Goal: Information Seeking & Learning: Learn about a topic

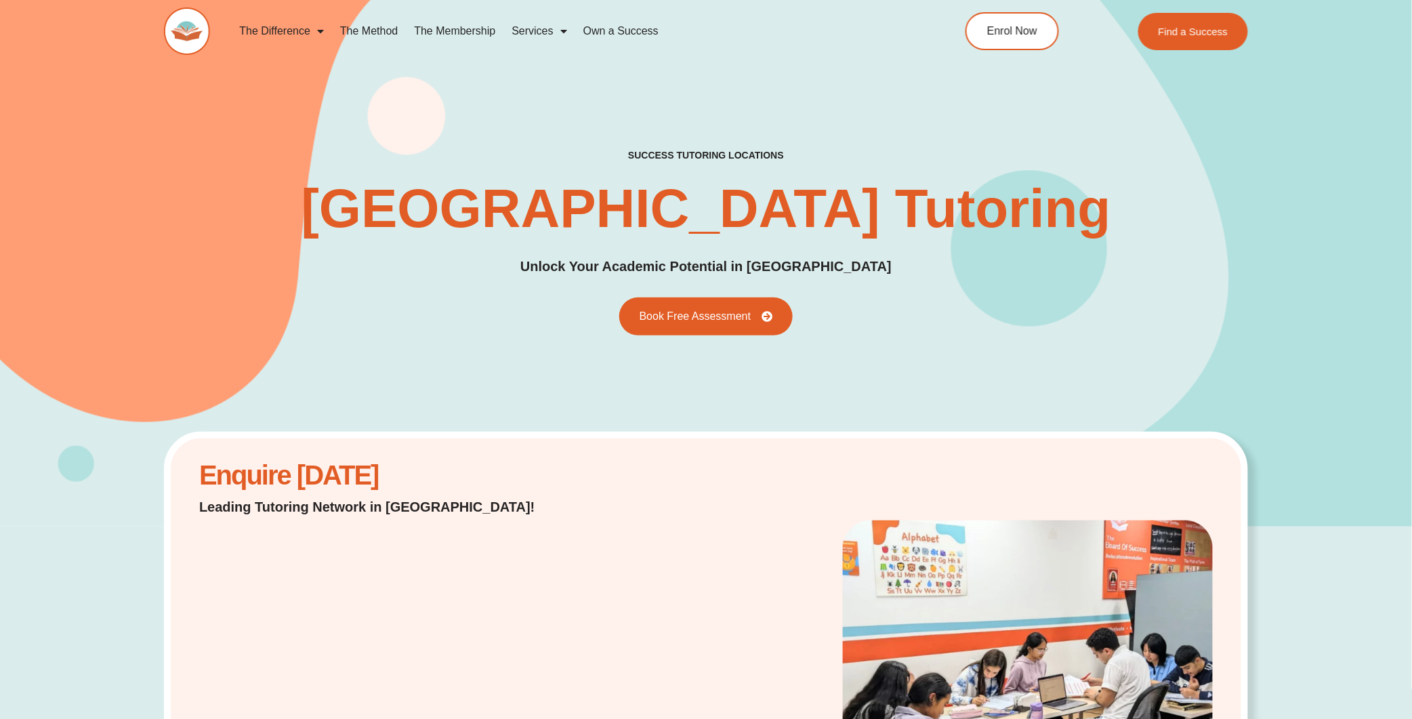
click at [372, 34] on link "The Method" at bounding box center [369, 31] width 74 height 31
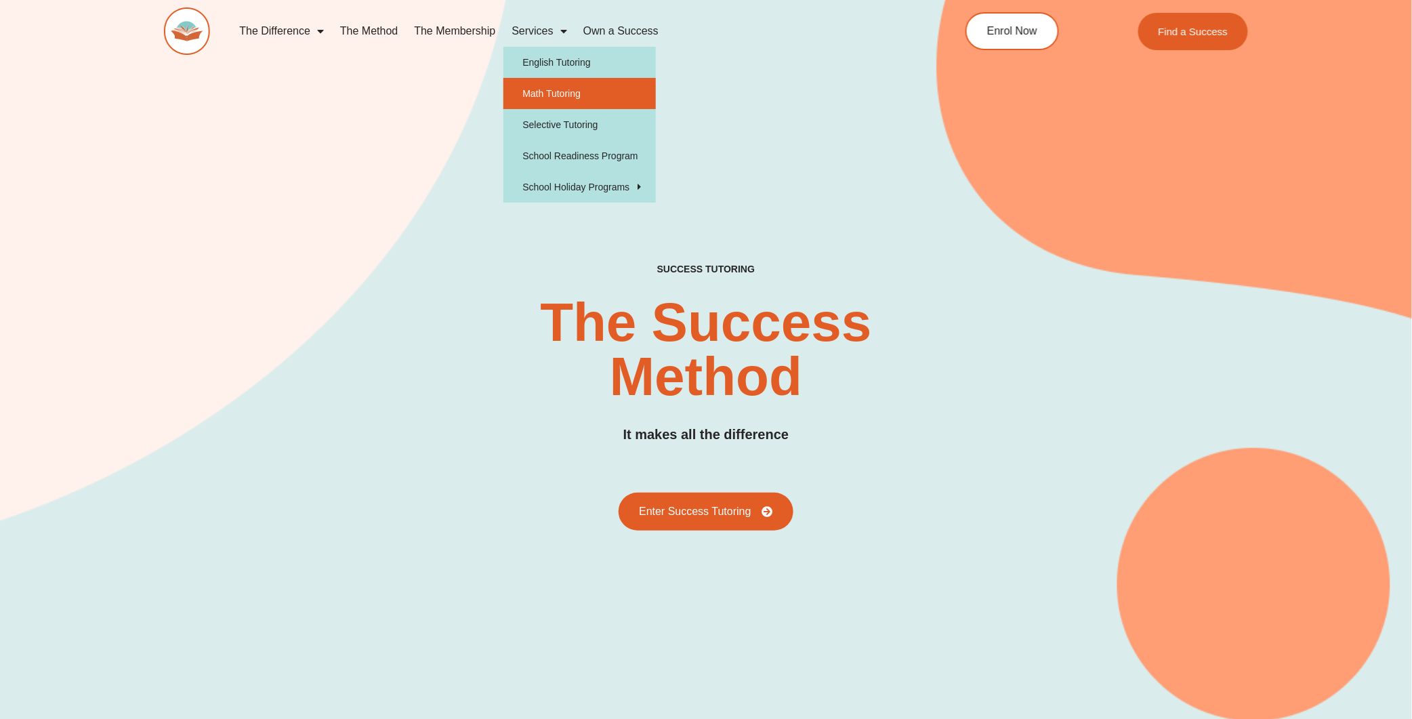
click at [567, 91] on link "Math Tutoring" at bounding box center [580, 93] width 152 height 31
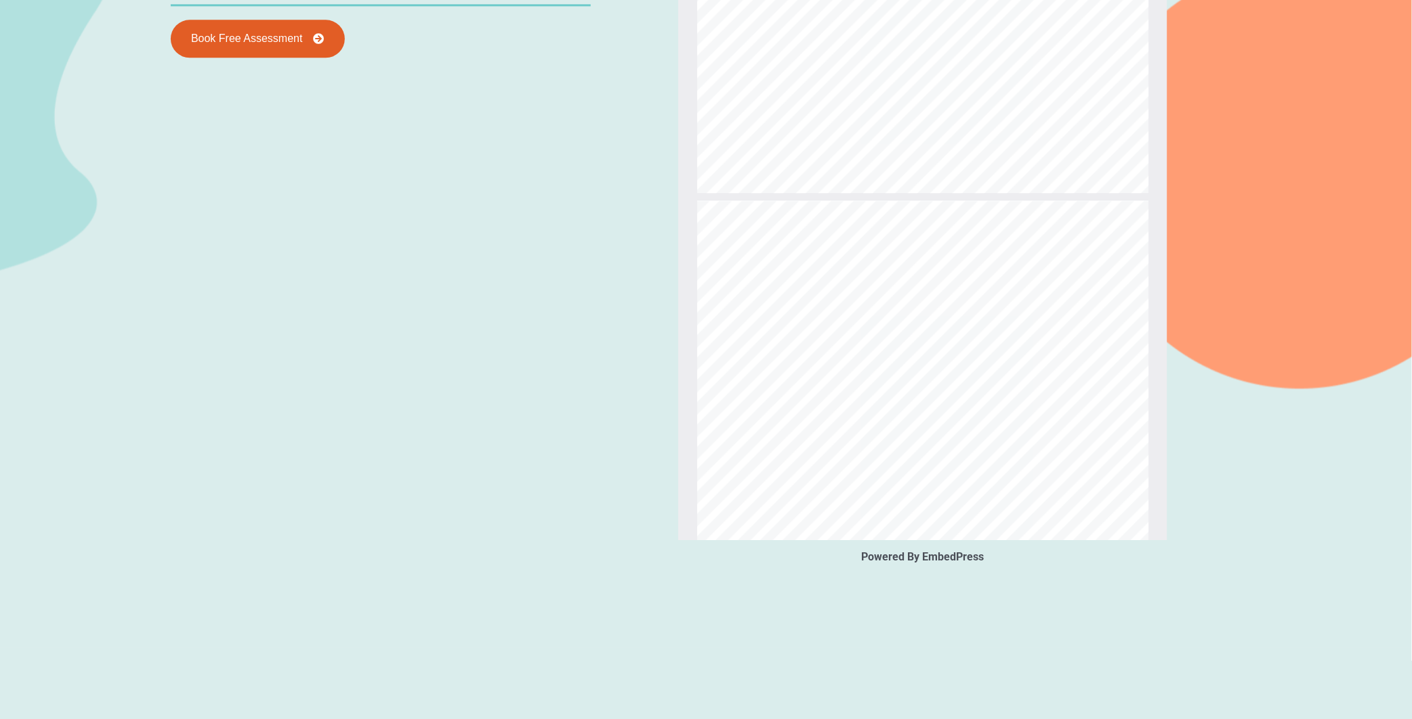
scroll to position [1488, 0]
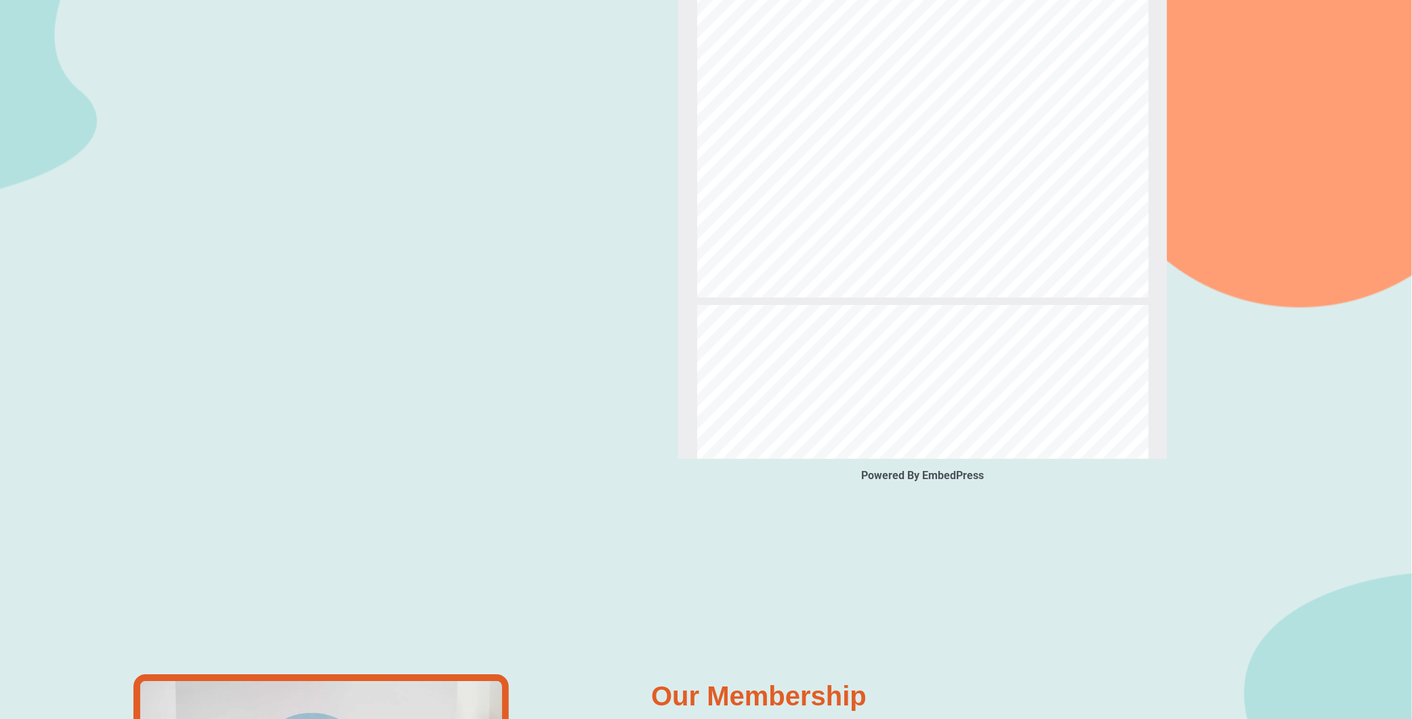
type input "**"
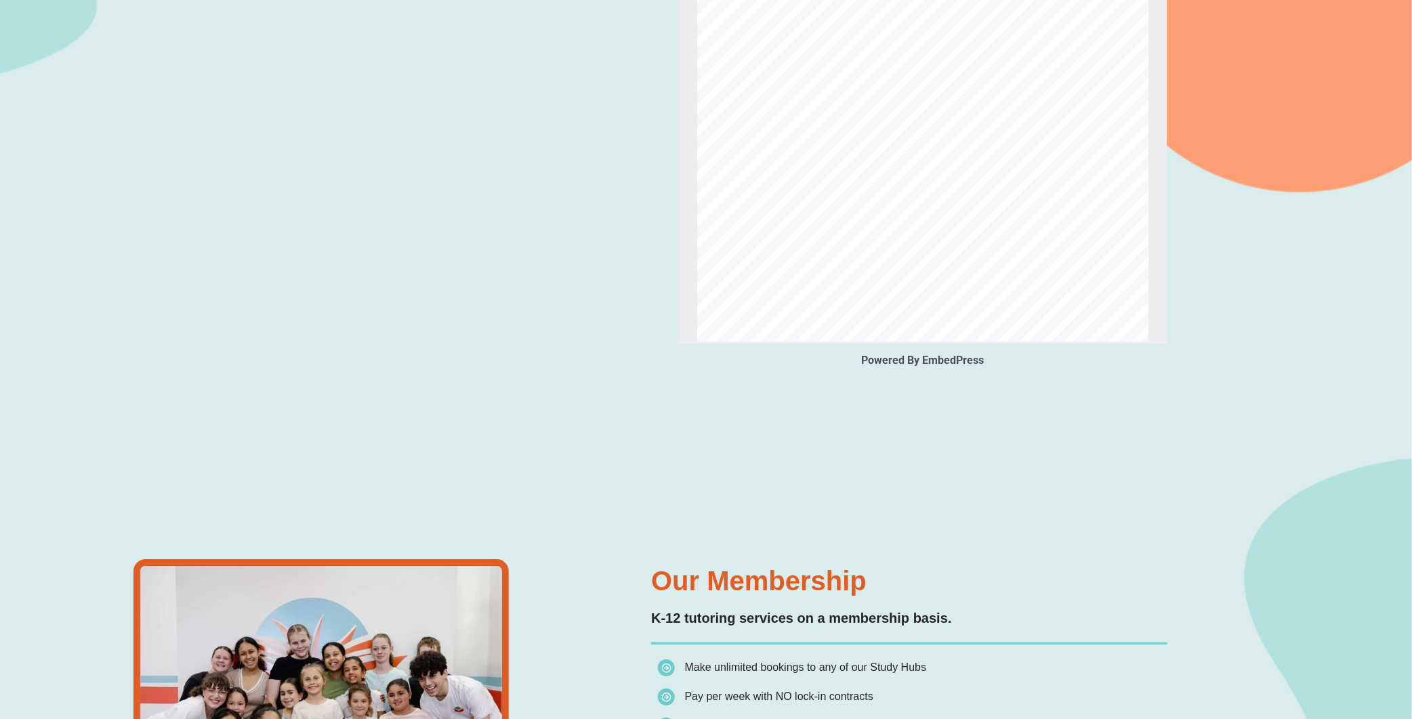
scroll to position [0, 0]
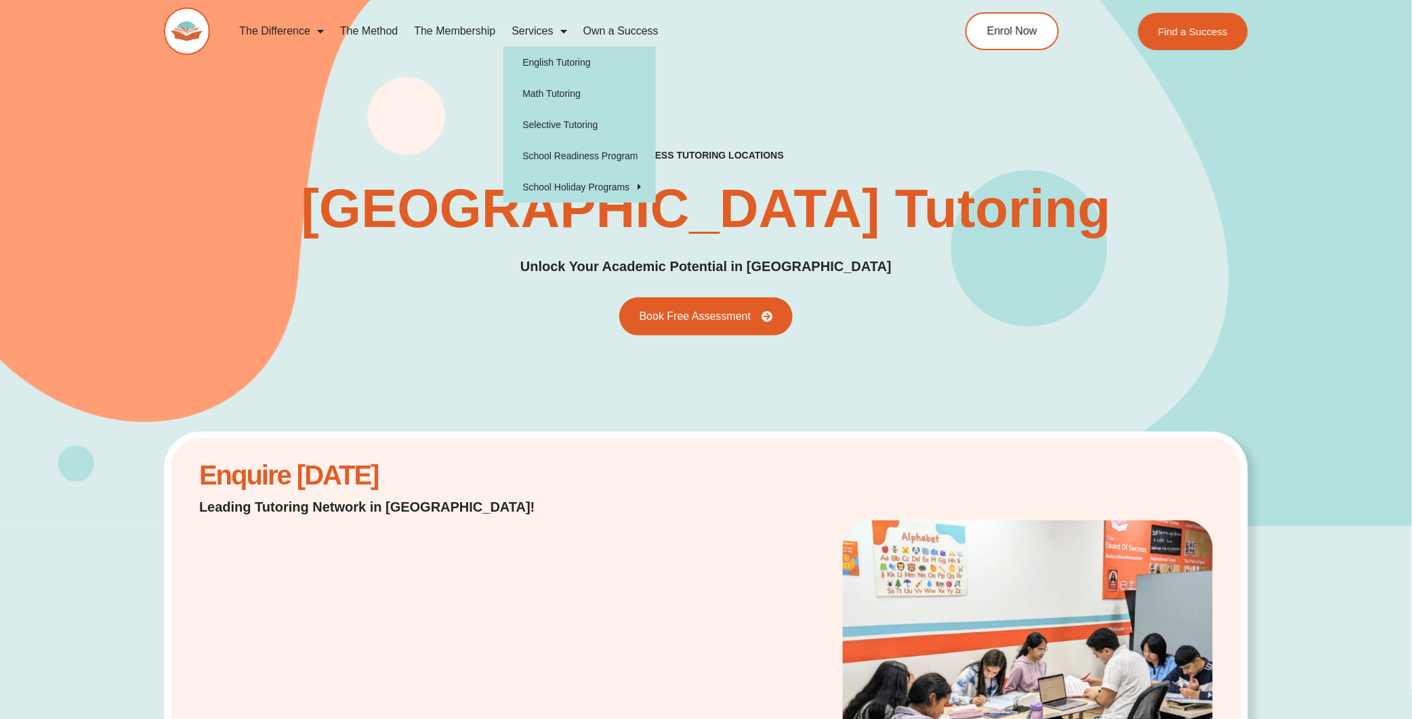
click at [537, 26] on link "Services" at bounding box center [539, 31] width 71 height 31
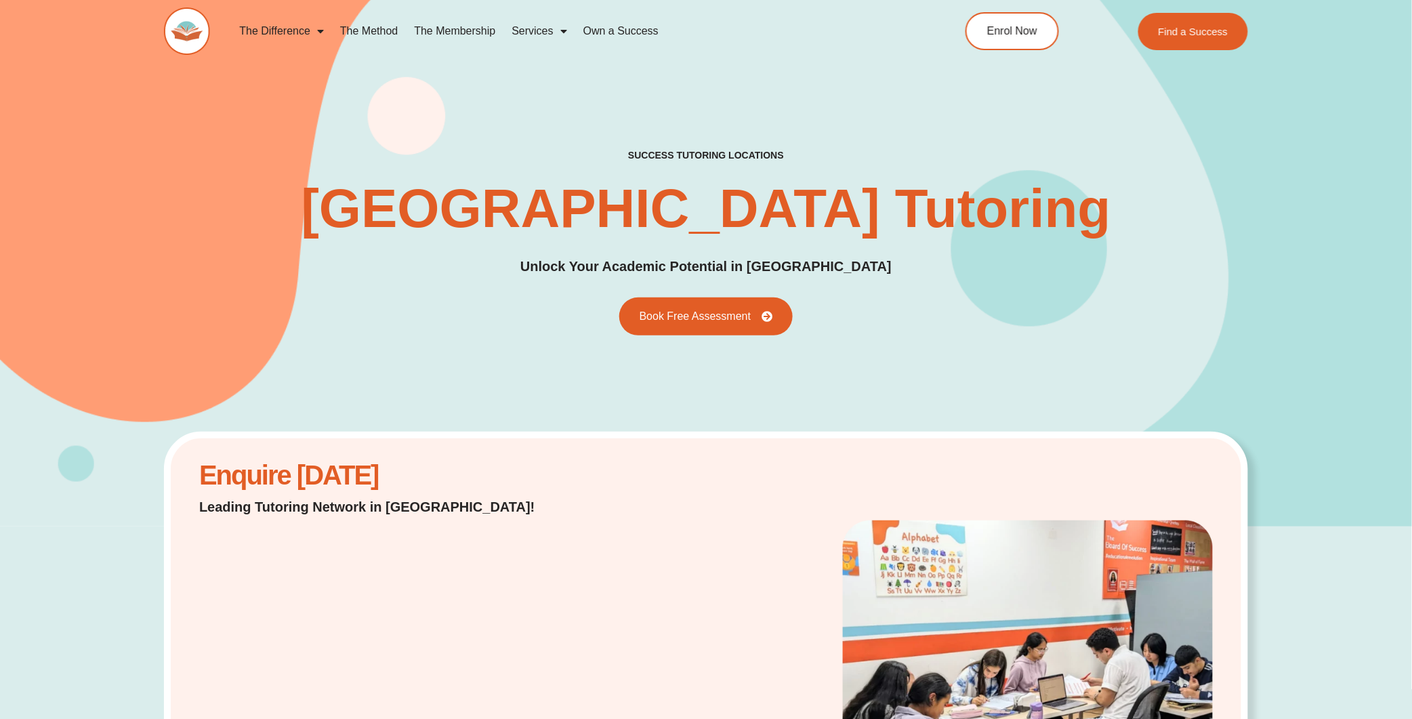
click at [537, 26] on link "Services" at bounding box center [539, 31] width 71 height 31
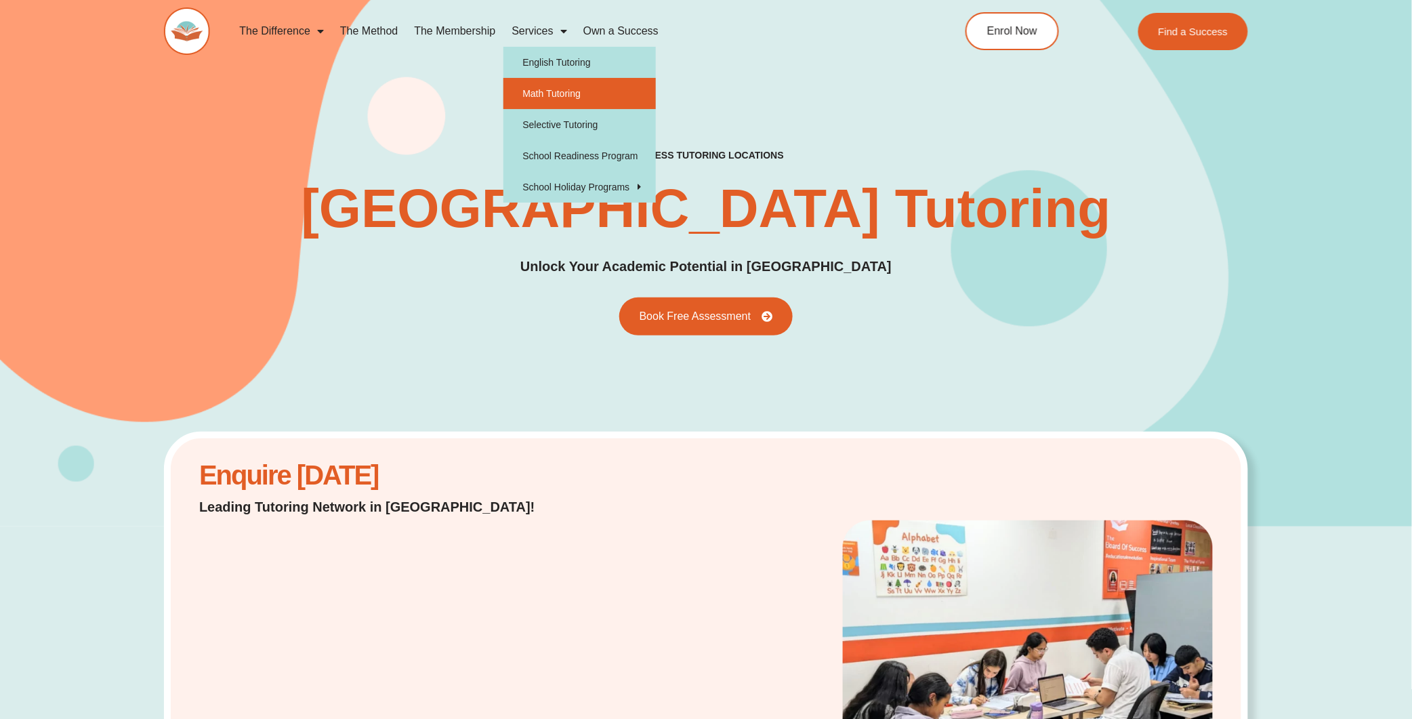
click at [557, 101] on link "Math Tutoring" at bounding box center [580, 93] width 152 height 31
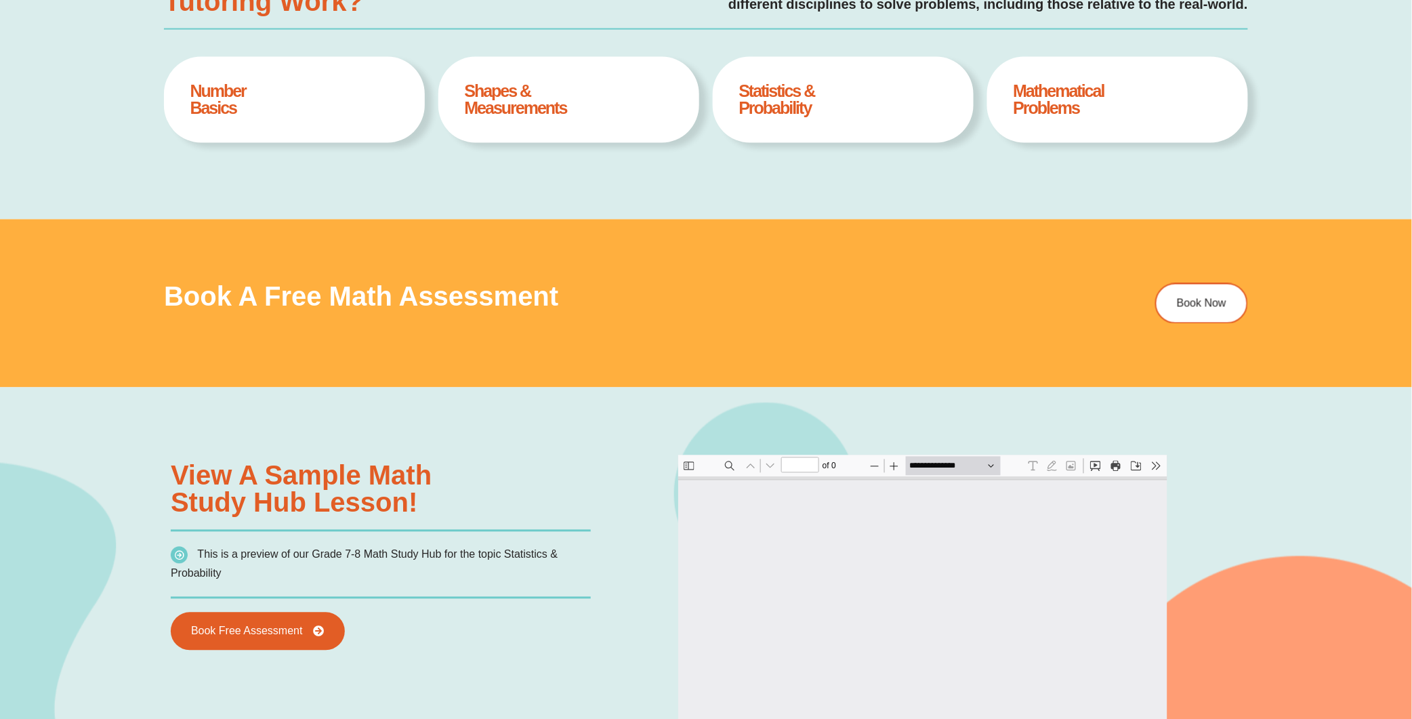
type input "*"
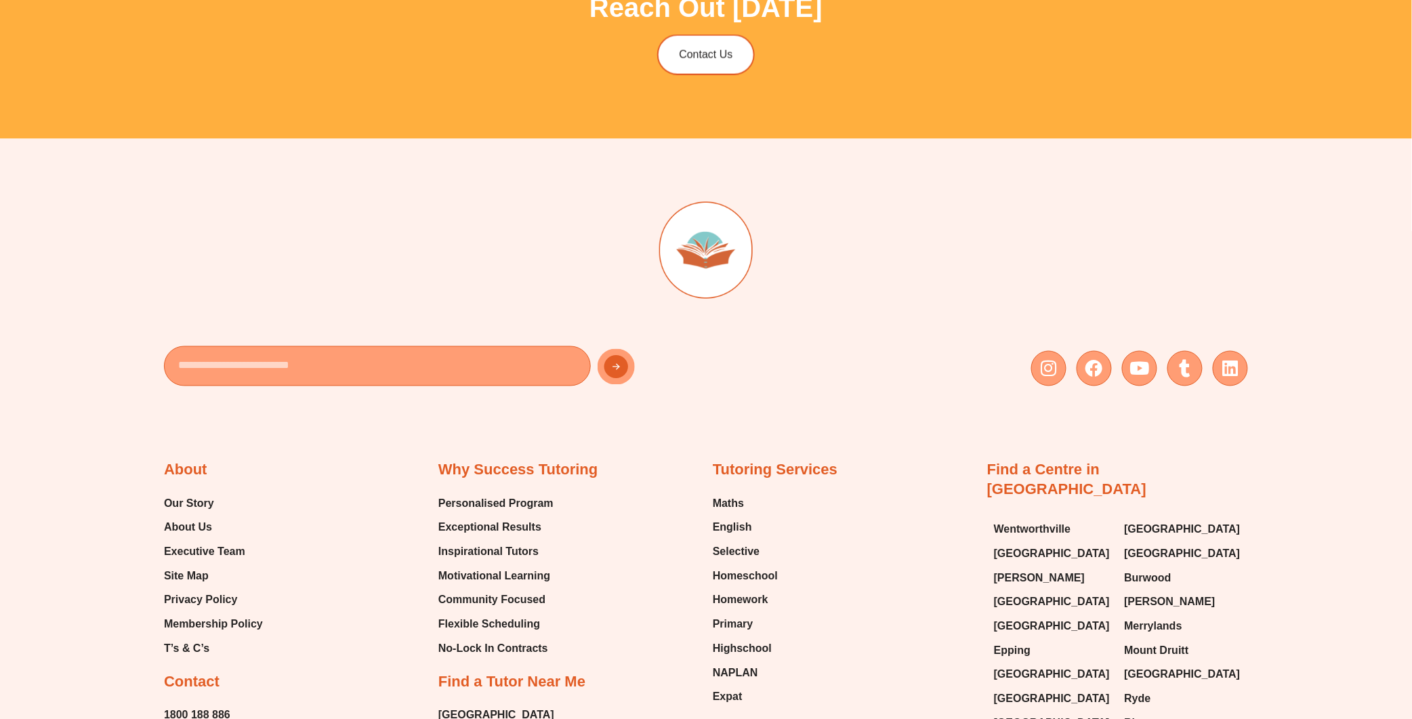
scroll to position [4947, 0]
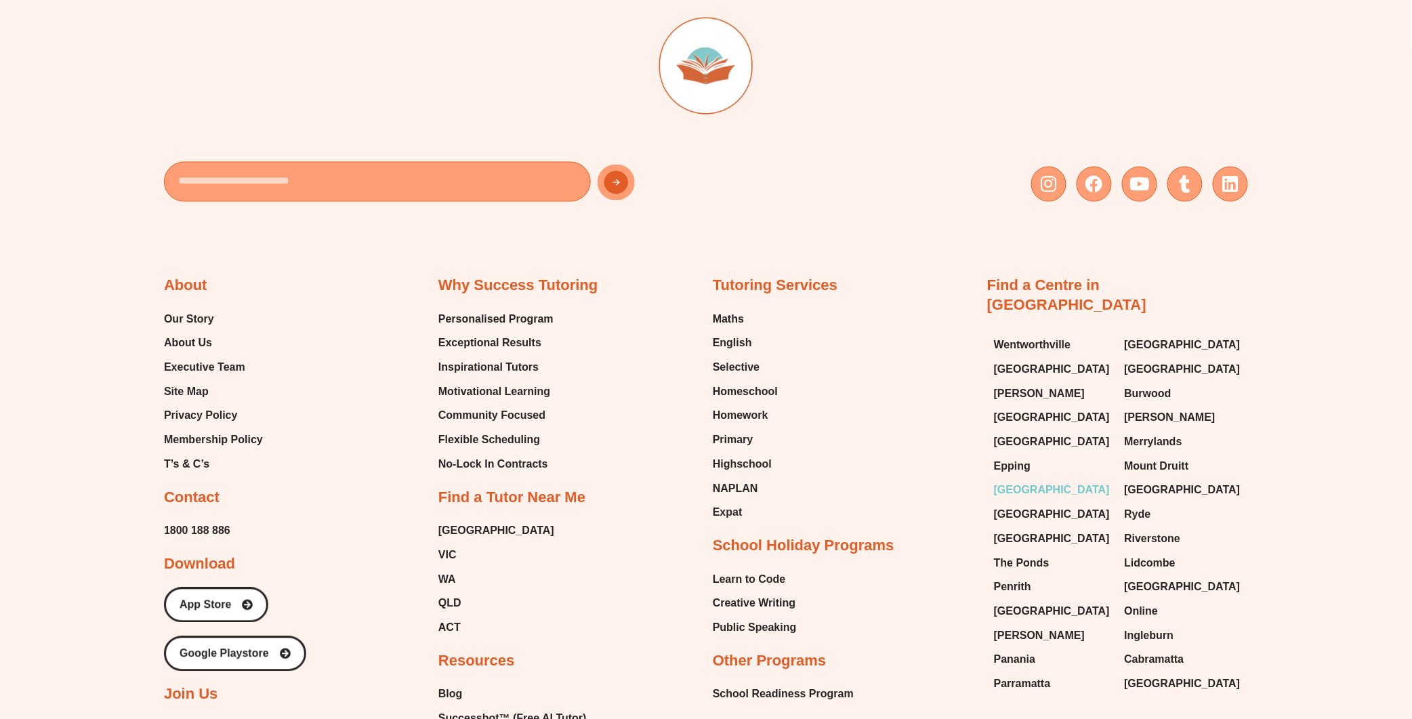
click at [1046, 481] on span "[GEOGRAPHIC_DATA]" at bounding box center [1052, 491] width 116 height 20
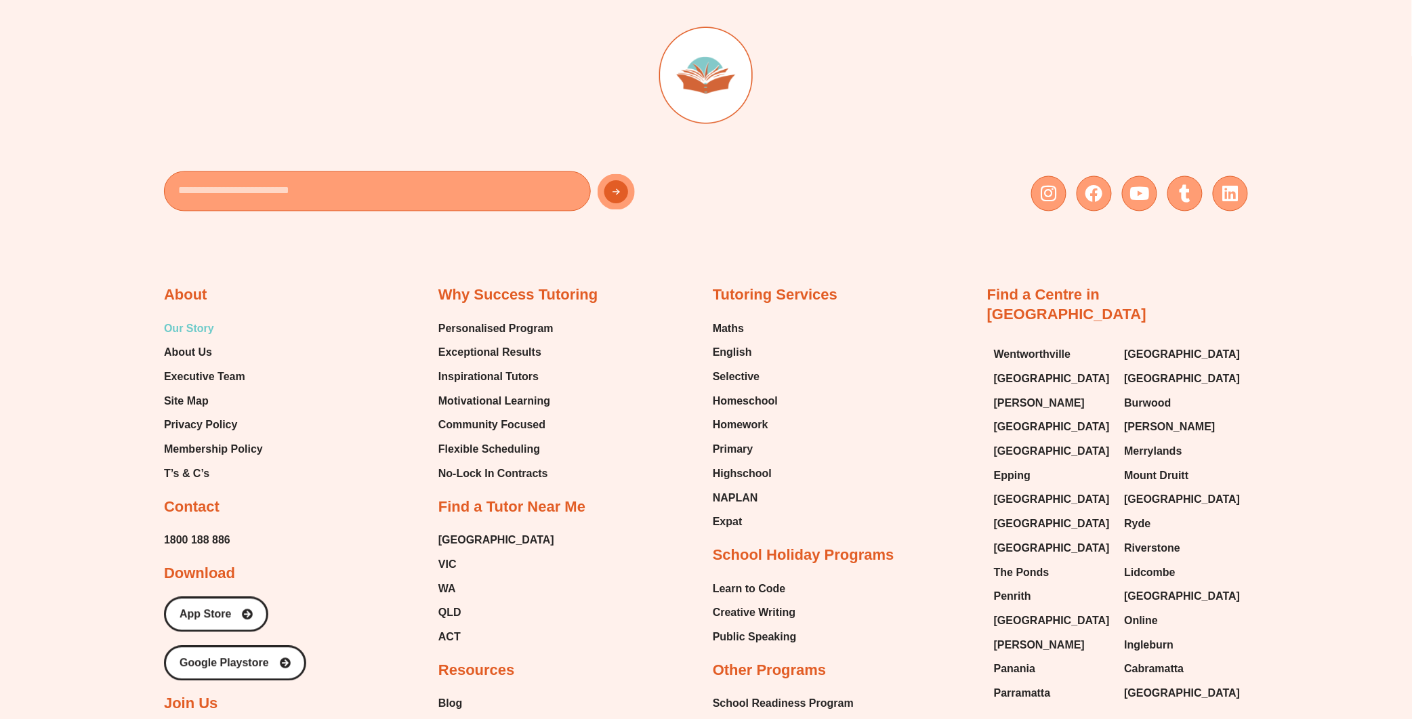
click at [202, 321] on span "Our Story" at bounding box center [189, 329] width 50 height 20
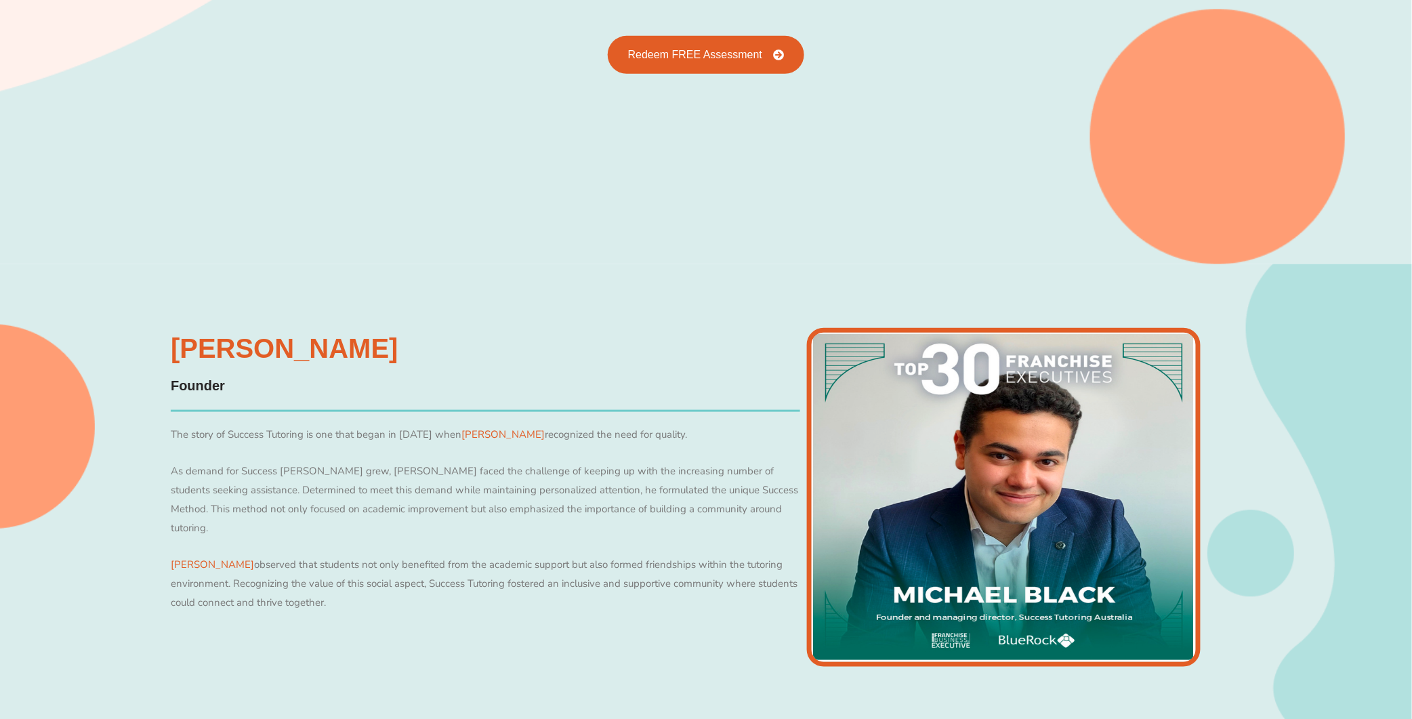
scroll to position [404, 0]
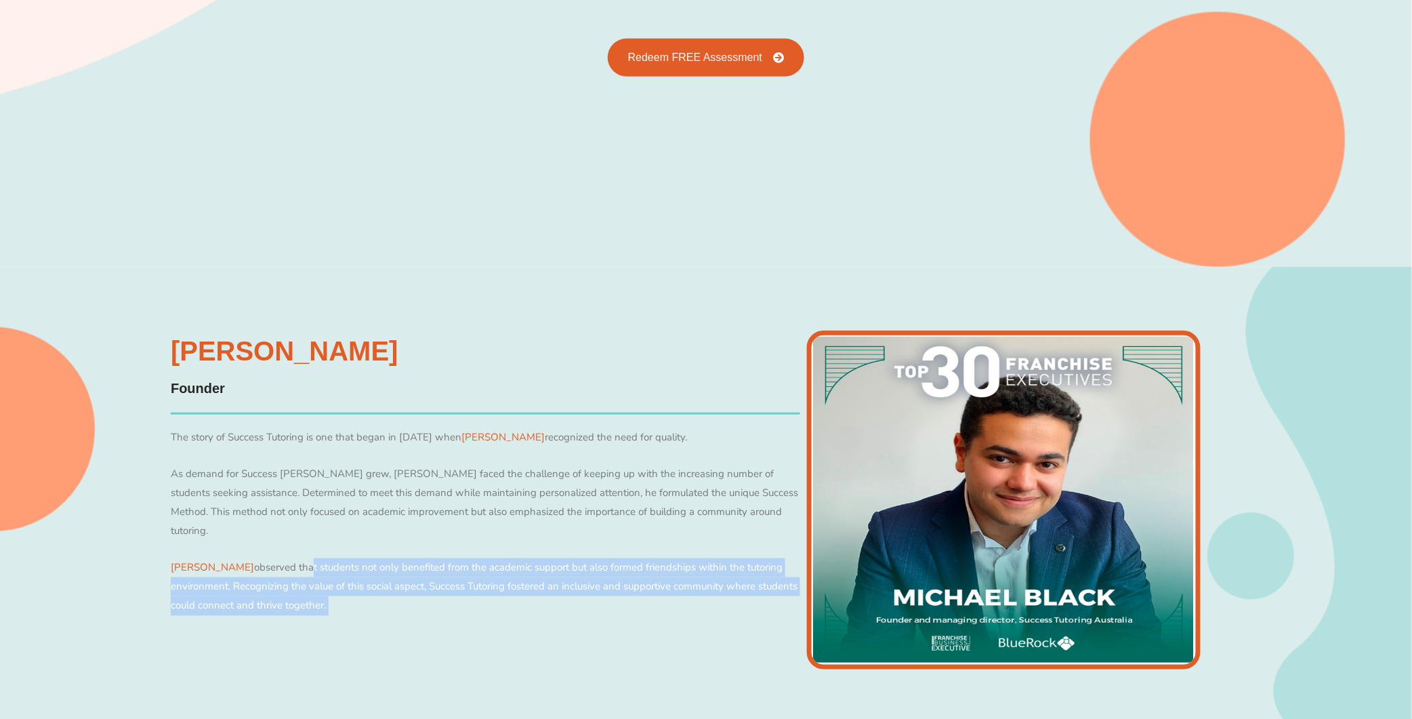
drag, startPoint x: 262, startPoint y: 546, endPoint x: 487, endPoint y: 592, distance: 230.2
click at [487, 592] on p "Michael observed that students not only benefited from the academic support but…" at bounding box center [486, 587] width 630 height 58
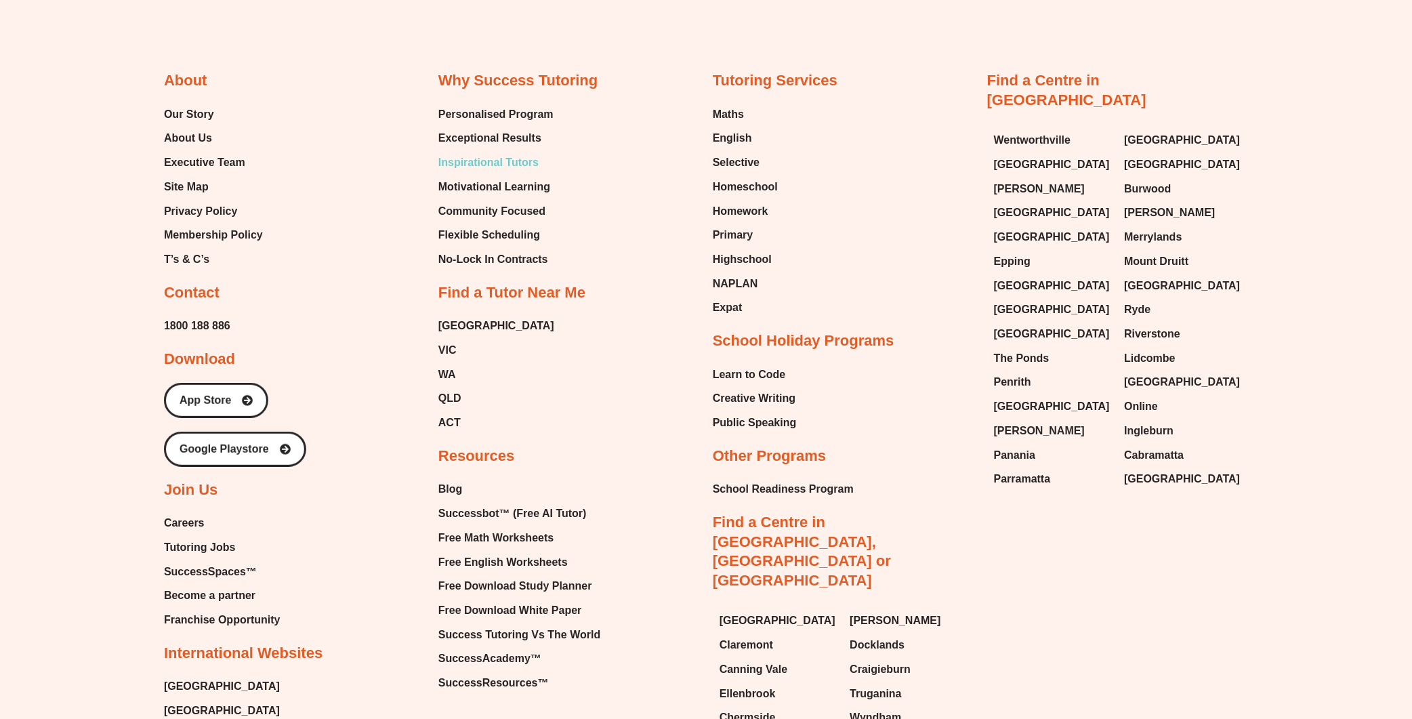
scroll to position [2234, 0]
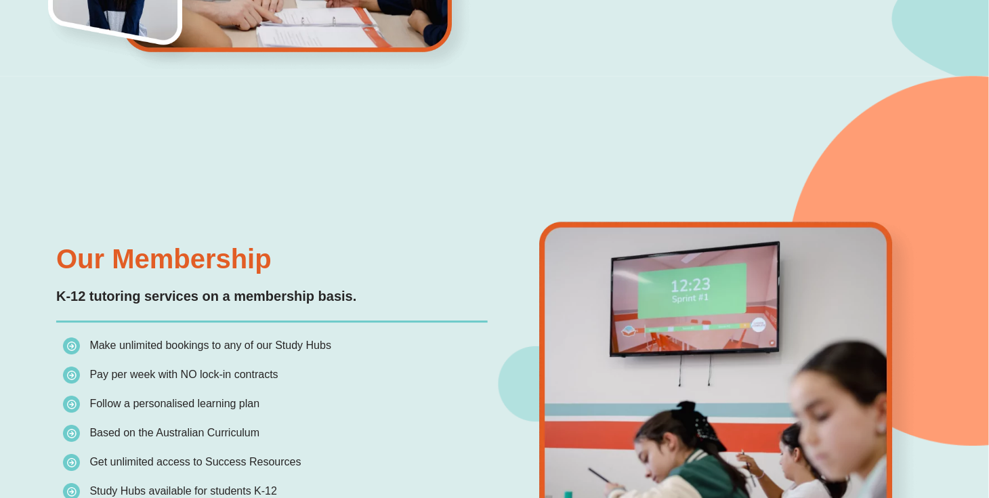
scroll to position [1147, 0]
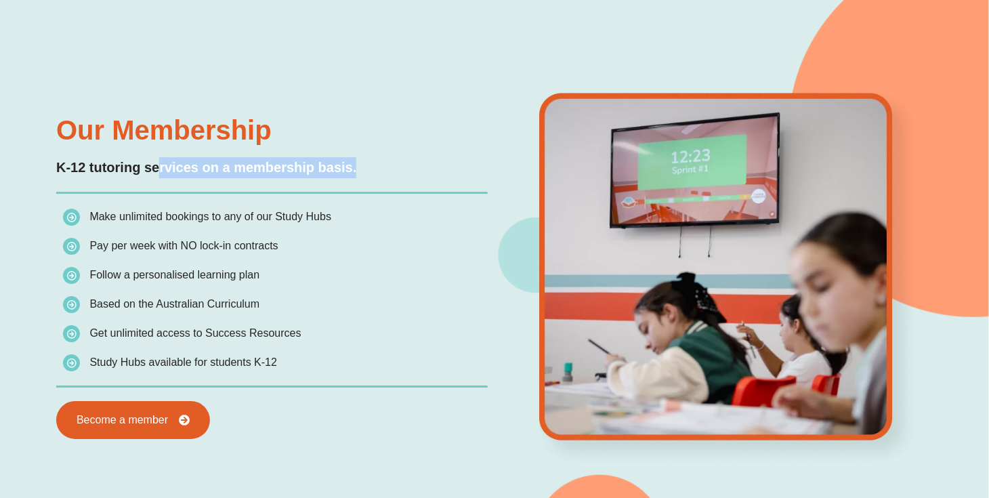
drag, startPoint x: 157, startPoint y: 167, endPoint x: 400, endPoint y: 194, distance: 244.8
click at [400, 194] on div "Our Membership K-12 tutoring services on a membership basis. Make unlimited boo…" at bounding box center [271, 278] width 445 height 336
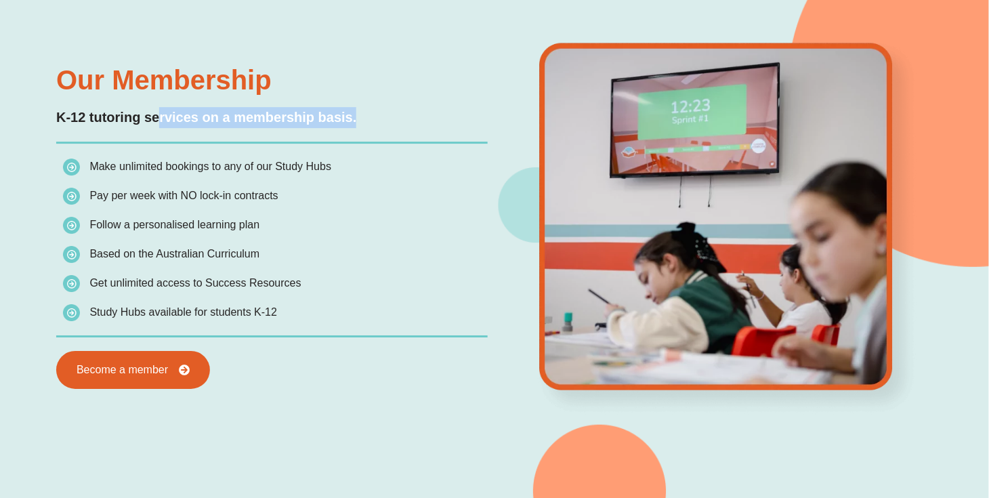
scroll to position [1214, 0]
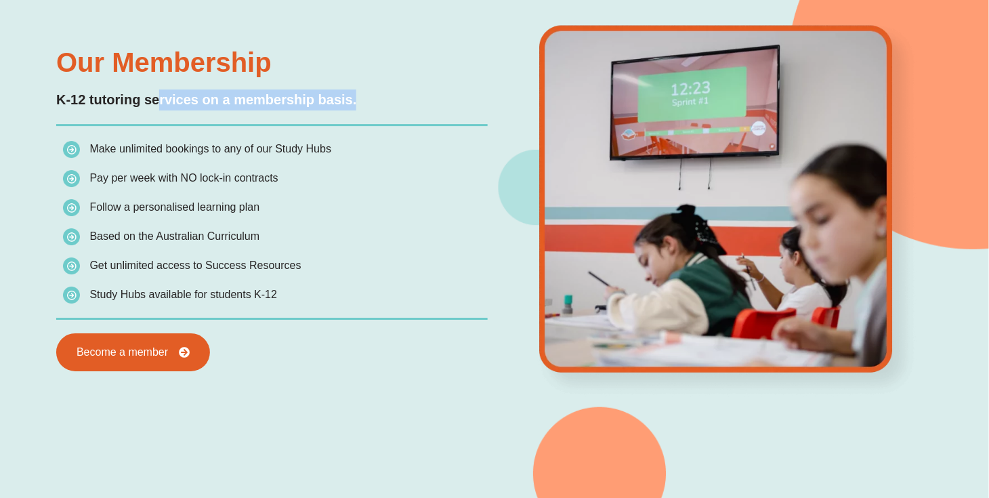
drag, startPoint x: 106, startPoint y: 178, endPoint x: 296, endPoint y: 178, distance: 190.4
click at [296, 178] on li "Pay per week with NO lock-in contracts" at bounding box center [275, 181] width 425 height 24
click at [324, 183] on li "Pay per week with NO lock-in contracts" at bounding box center [275, 181] width 425 height 24
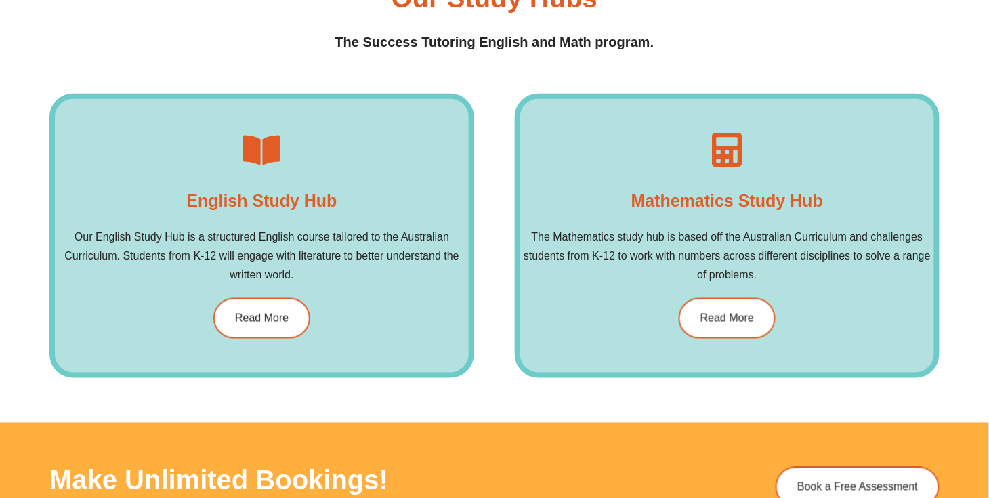
scroll to position [1960, 0]
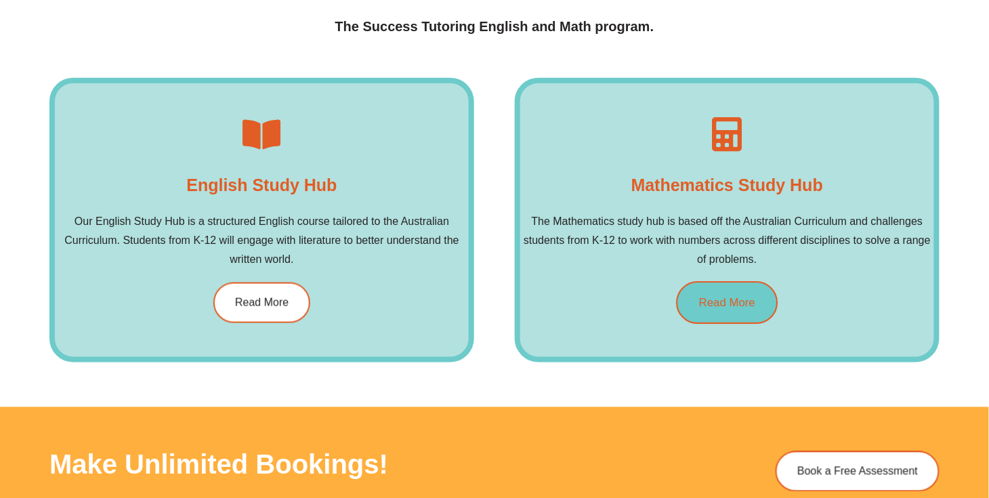
click at [762, 297] on link "Read More" at bounding box center [727, 303] width 102 height 43
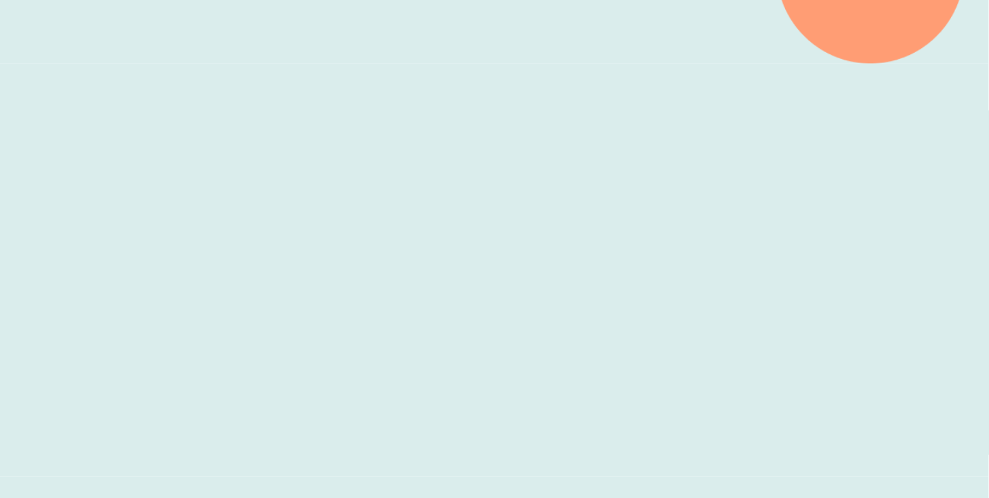
scroll to position [68, 0]
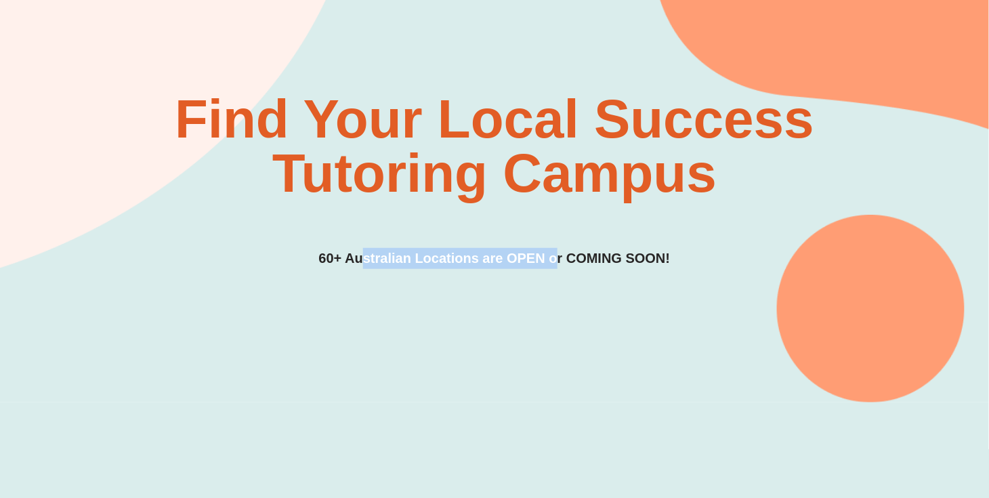
drag, startPoint x: 365, startPoint y: 252, endPoint x: 560, endPoint y: 260, distance: 194.7
click at [560, 260] on h3 "60+ Australian Locations are OPEN or COMING SOON!" at bounding box center [495, 258] width 352 height 21
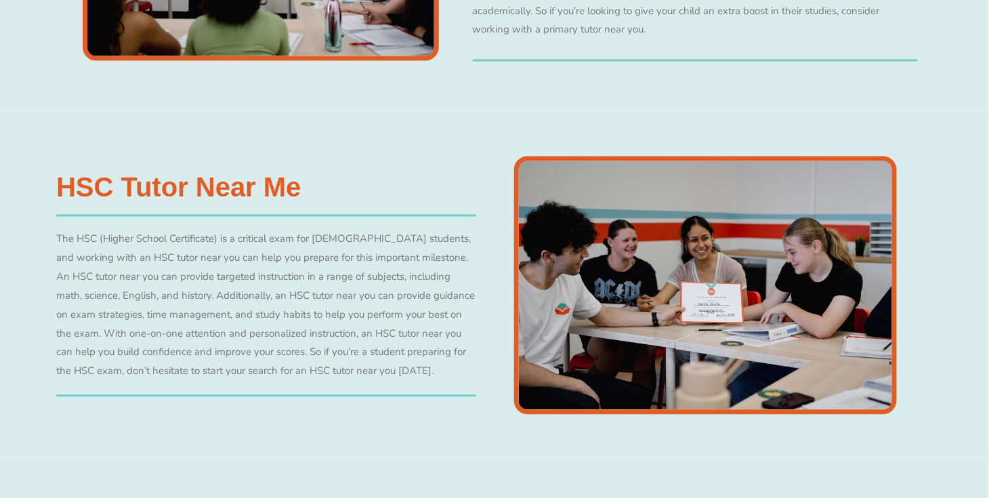
scroll to position [3727, 0]
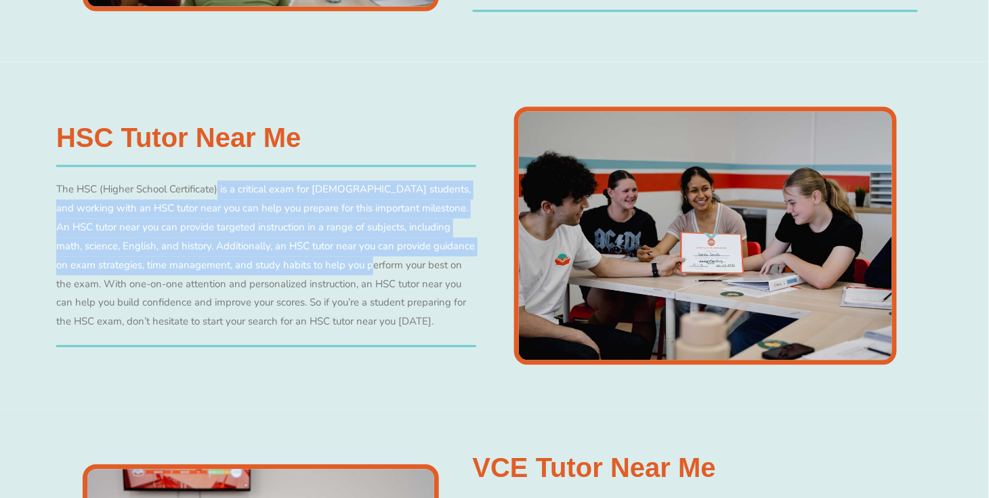
drag, startPoint x: 180, startPoint y: 178, endPoint x: 322, endPoint y: 262, distance: 164.4
click at [322, 262] on div "The HSC (Higher School Certificate) is a critical exam for [DEMOGRAPHIC_DATA] s…" at bounding box center [266, 256] width 420 height 151
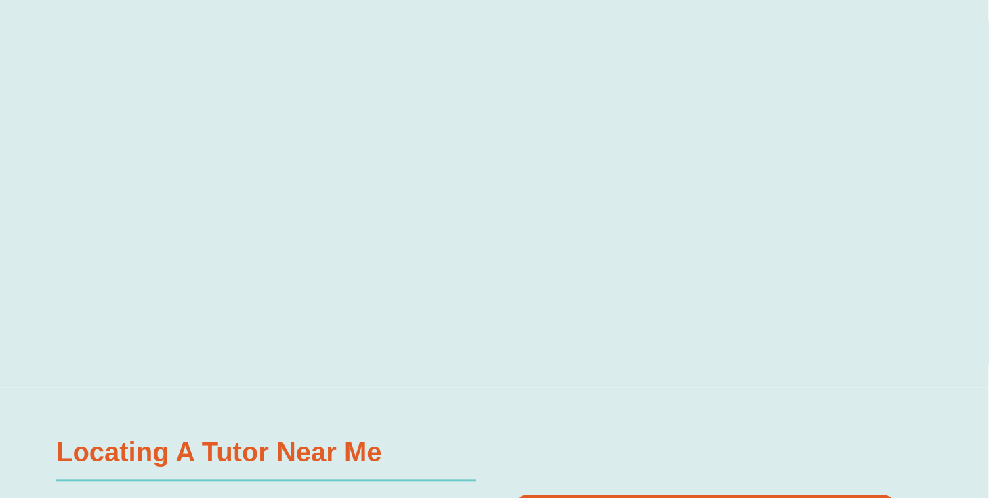
scroll to position [284, 0]
